Goal: Information Seeking & Learning: Learn about a topic

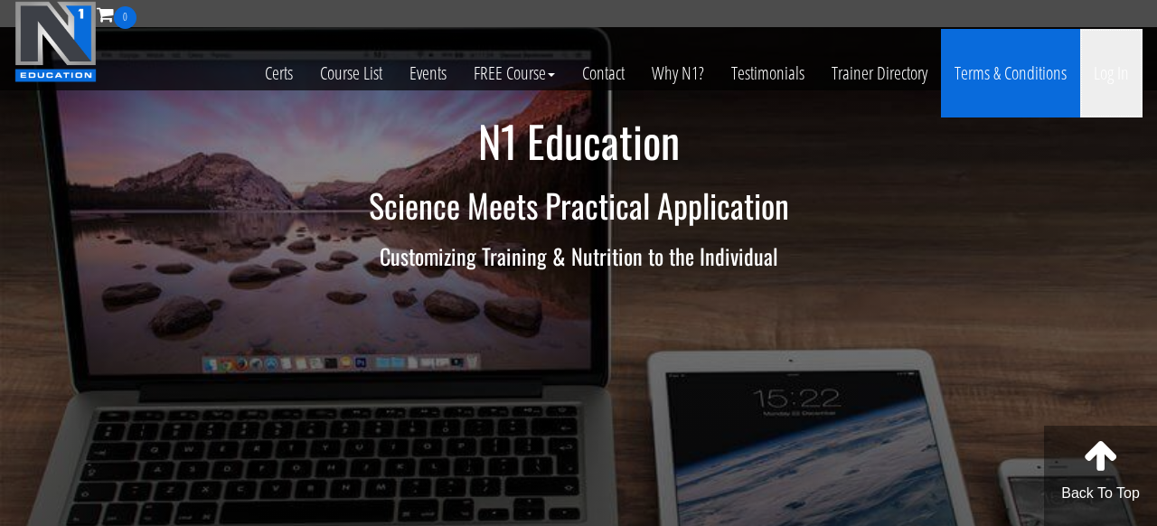
drag, startPoint x: 1099, startPoint y: 78, endPoint x: 1067, endPoint y: 51, distance: 41.7
click at [1101, 78] on link "Log In" at bounding box center [1111, 73] width 62 height 89
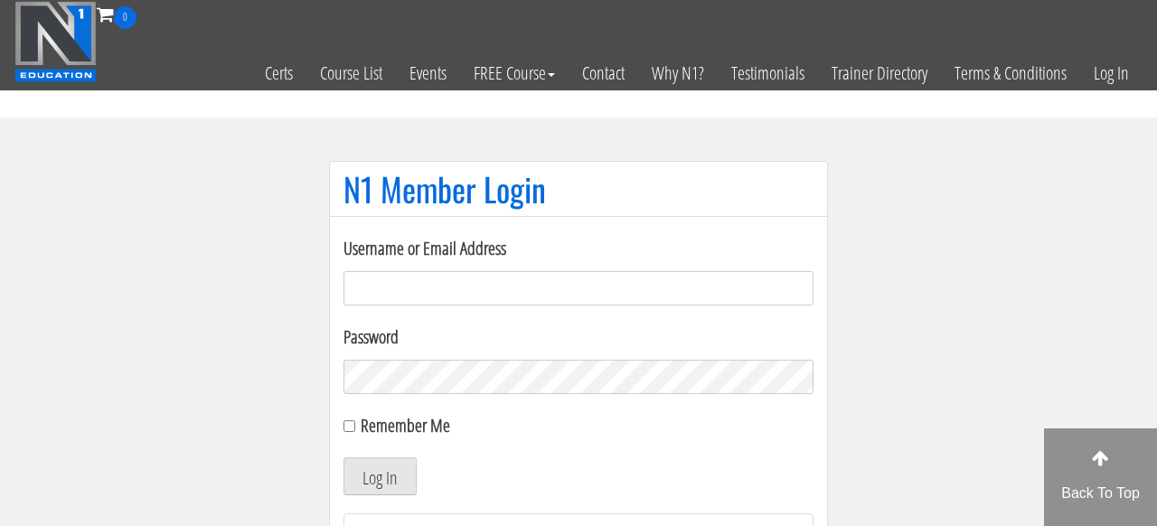
click at [500, 296] on input "Username or Email Address" at bounding box center [578, 288] width 470 height 34
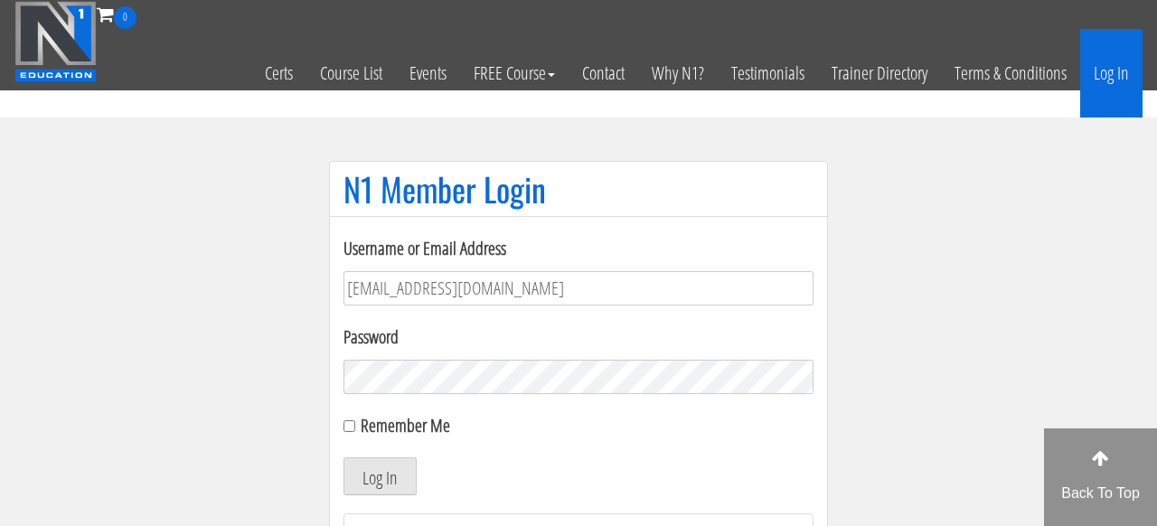
type input "[EMAIL_ADDRESS][DOMAIN_NAME]"
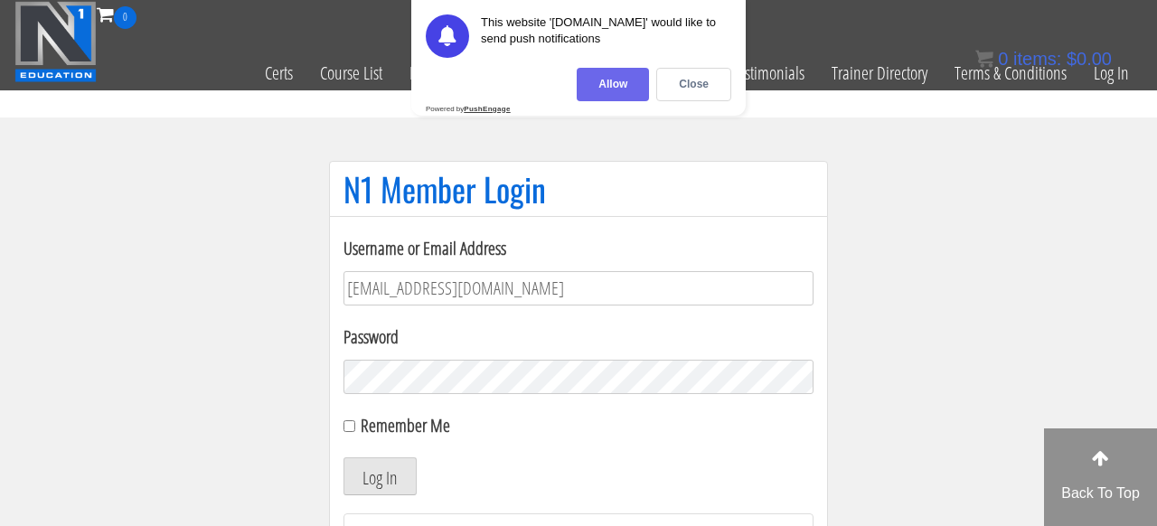
click at [622, 77] on div "Allow" at bounding box center [613, 84] width 72 height 33
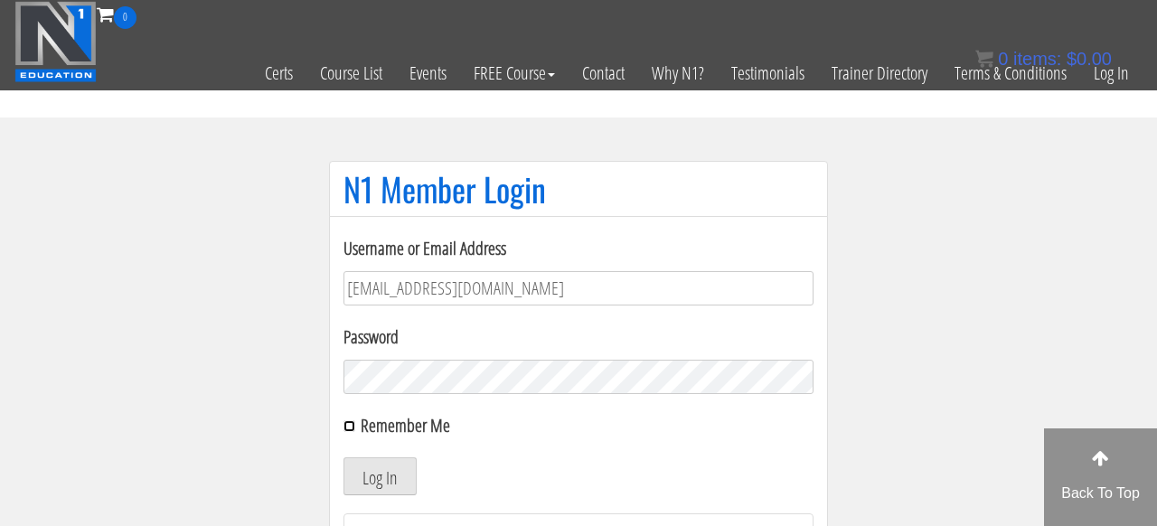
click at [352, 426] on input "Remember Me" at bounding box center [349, 426] width 12 height 12
checkbox input "true"
click at [384, 486] on button "Log In" at bounding box center [379, 476] width 73 height 38
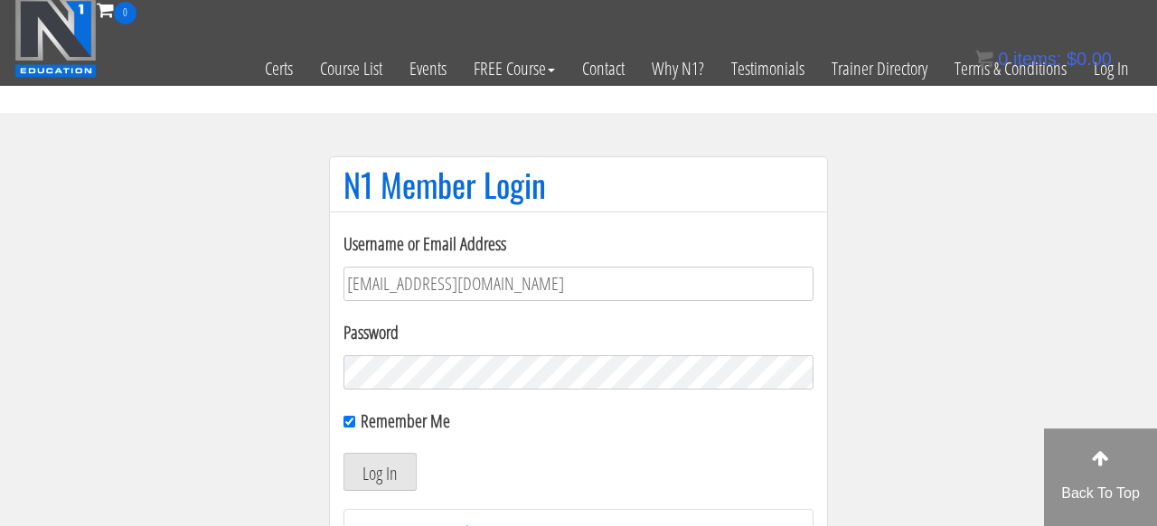
scroll to position [1, 0]
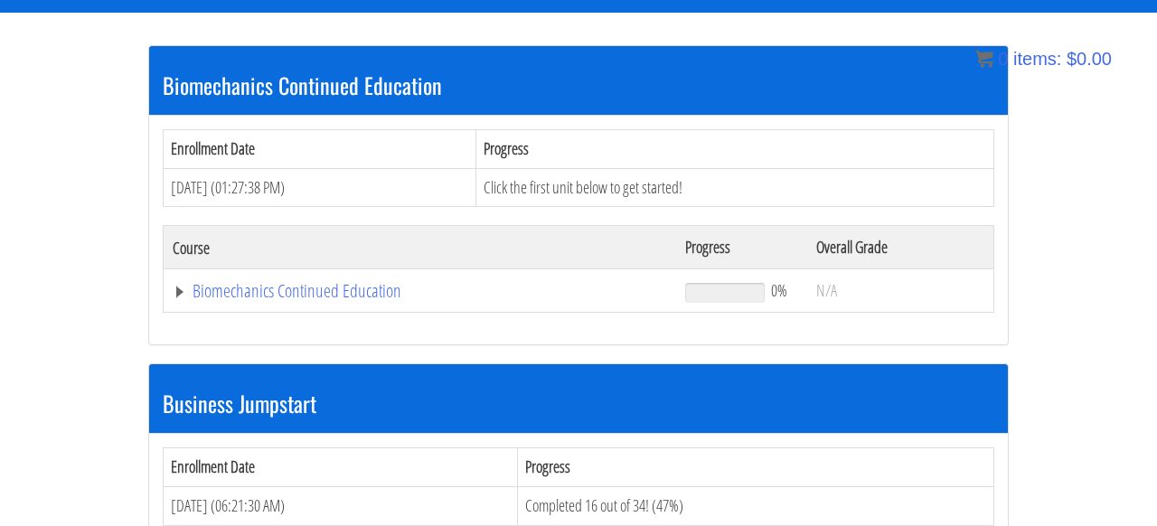
scroll to position [275, 0]
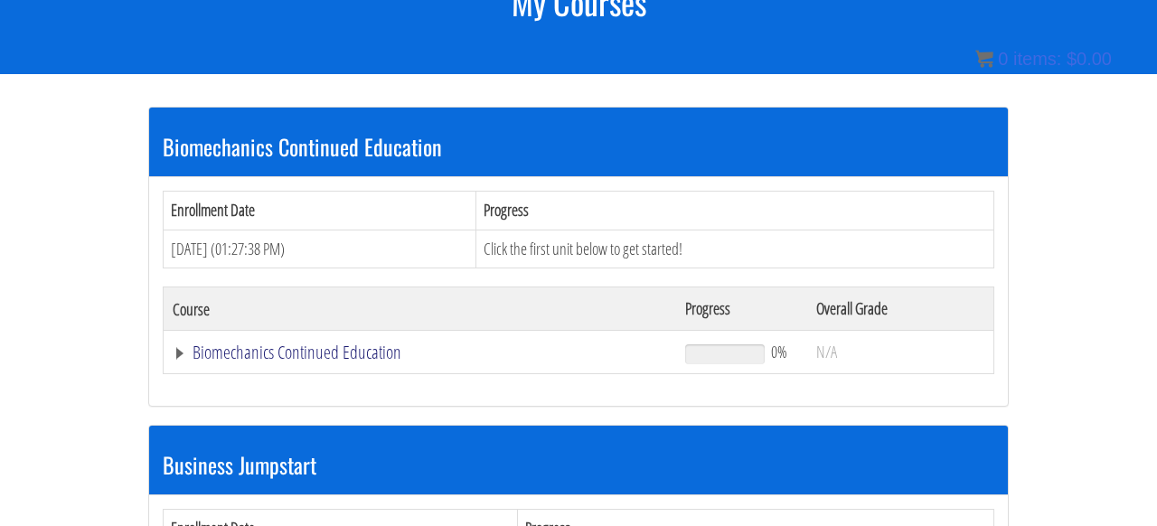
click at [175, 349] on link "Biomechanics Continued Education" at bounding box center [420, 352] width 494 height 18
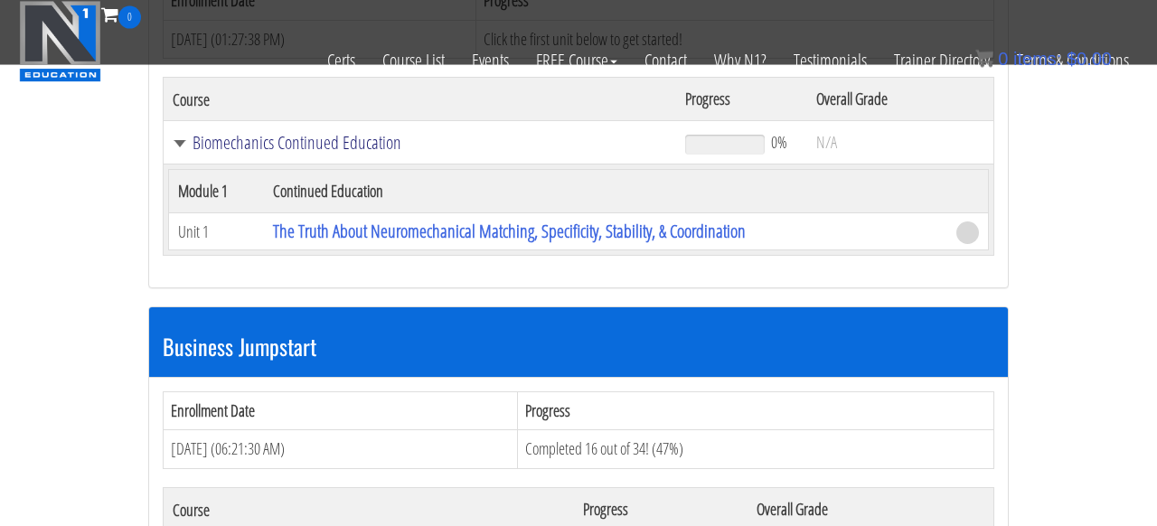
scroll to position [400, 0]
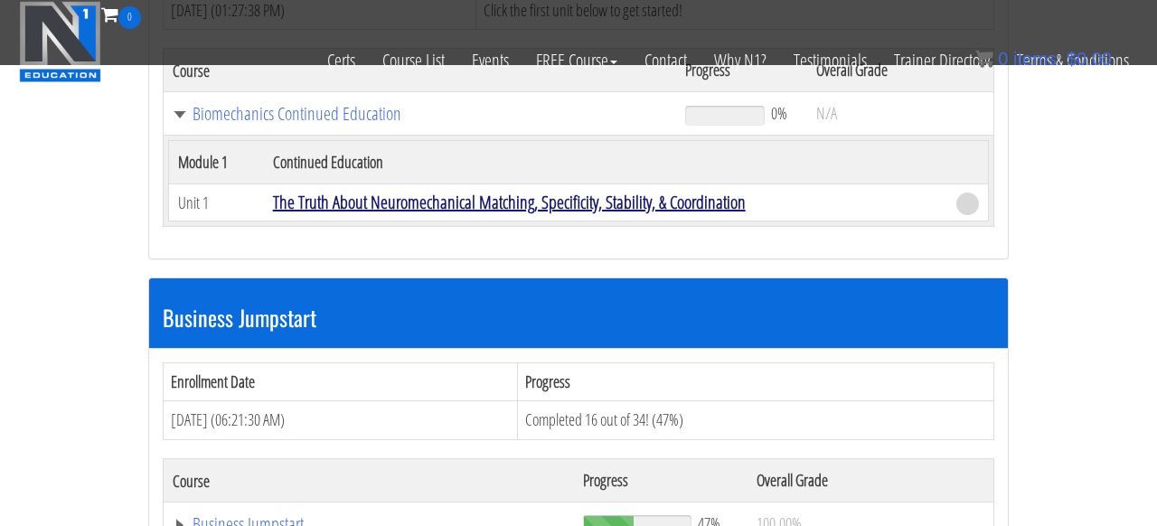
click at [579, 193] on link "The Truth About Neuromechanical Matching, Specificity, Stability, & Coordination" at bounding box center [509, 202] width 473 height 24
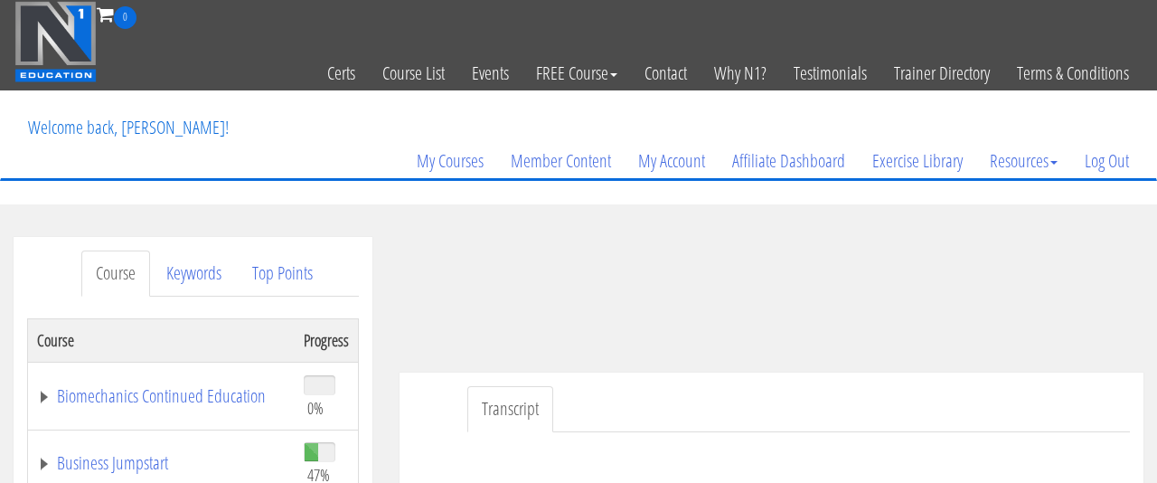
scroll to position [125, 0]
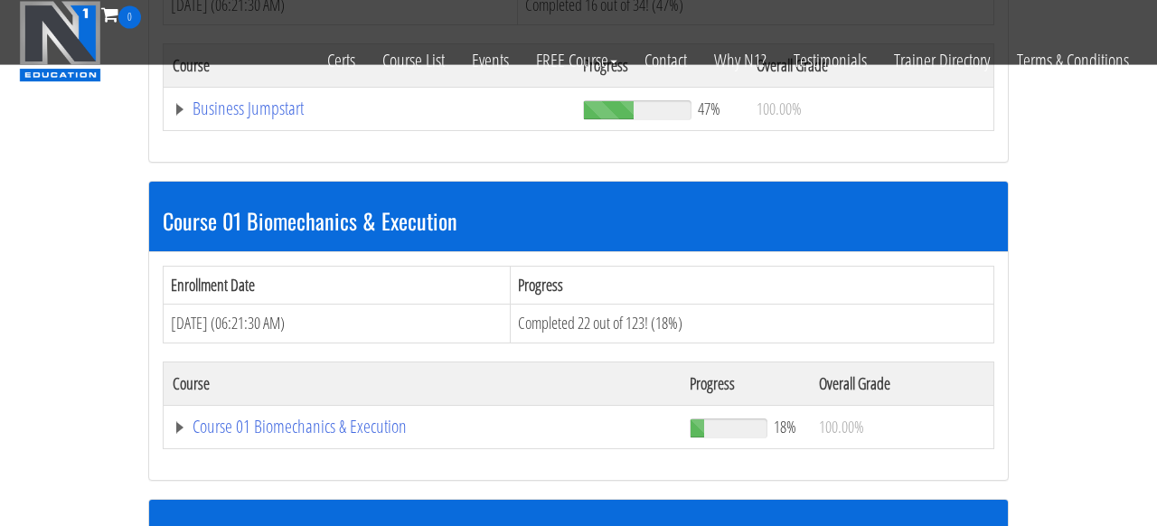
scroll to position [774, 0]
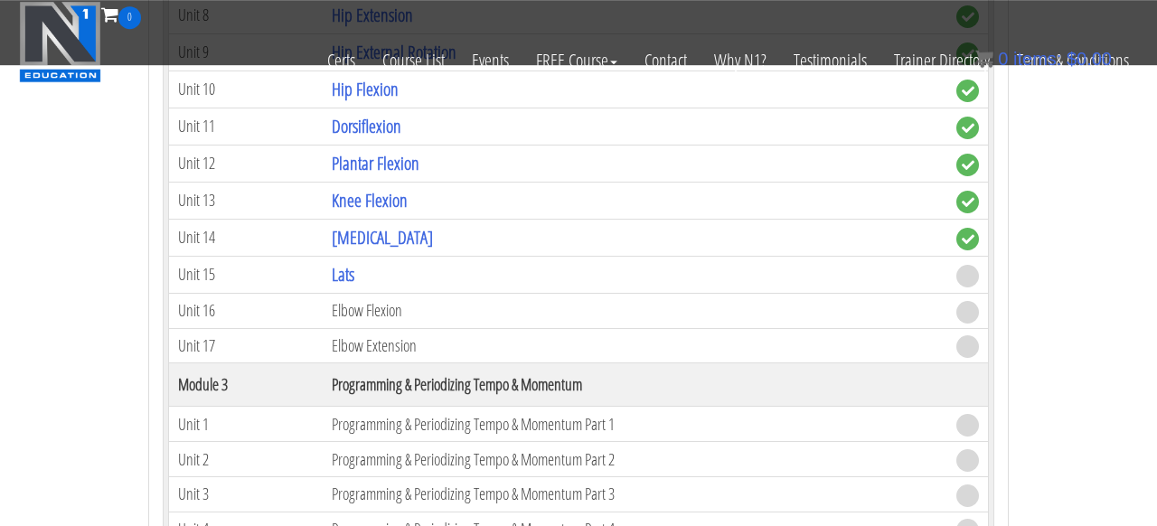
scroll to position [1896, 0]
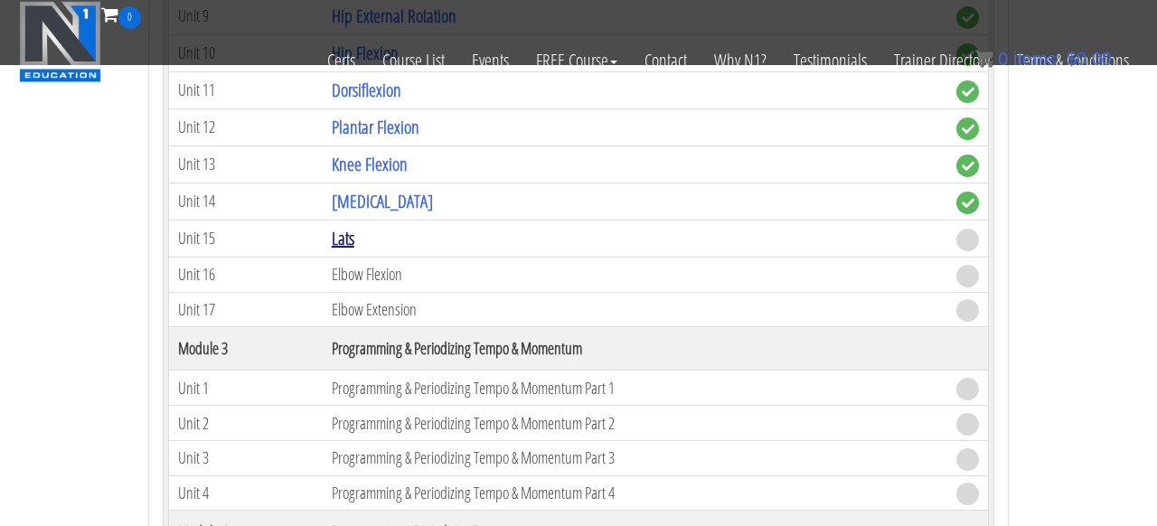
click at [350, 245] on link "Lats" at bounding box center [343, 238] width 23 height 24
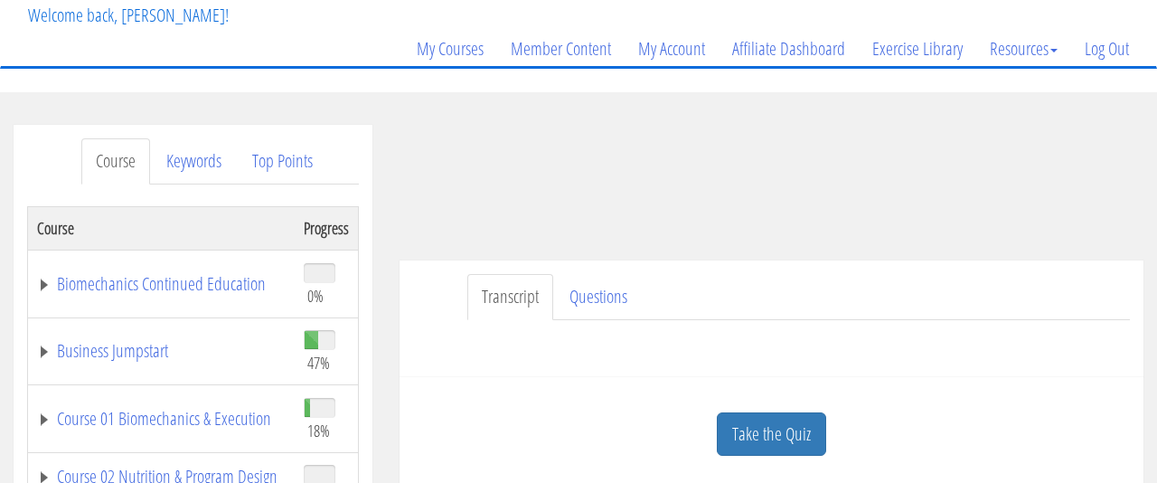
scroll to position [125, 0]
